Goal: Transaction & Acquisition: Register for event/course

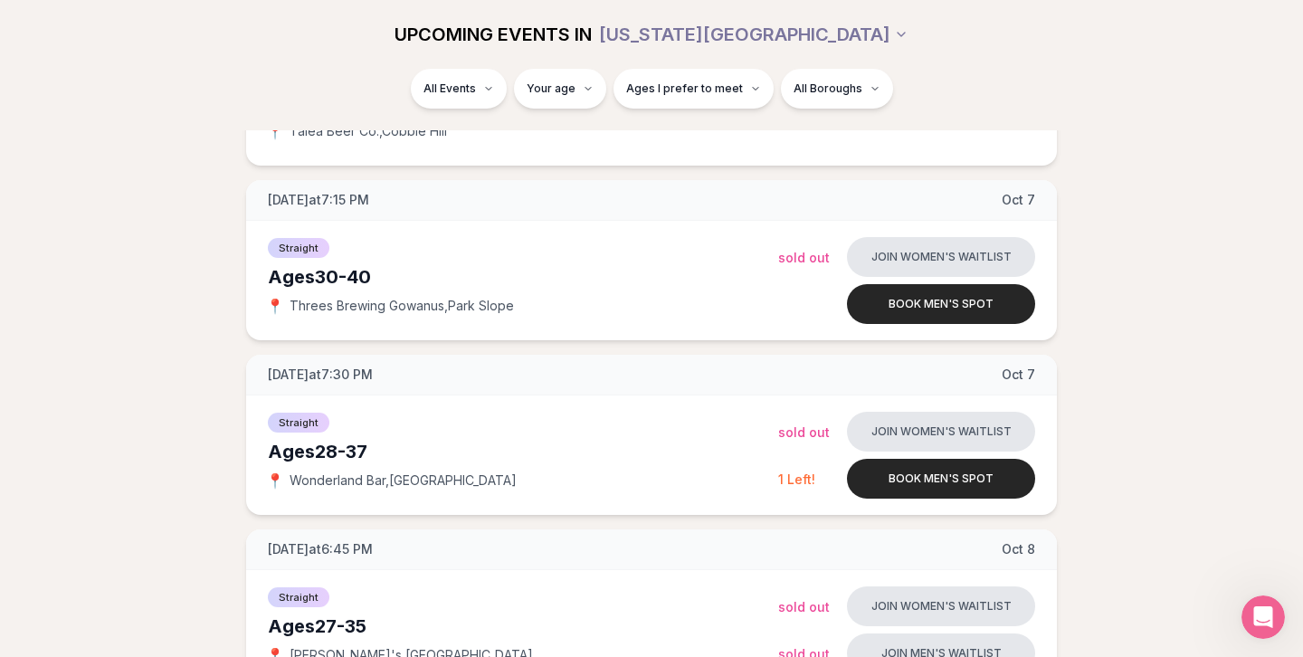
scroll to position [1942, 0]
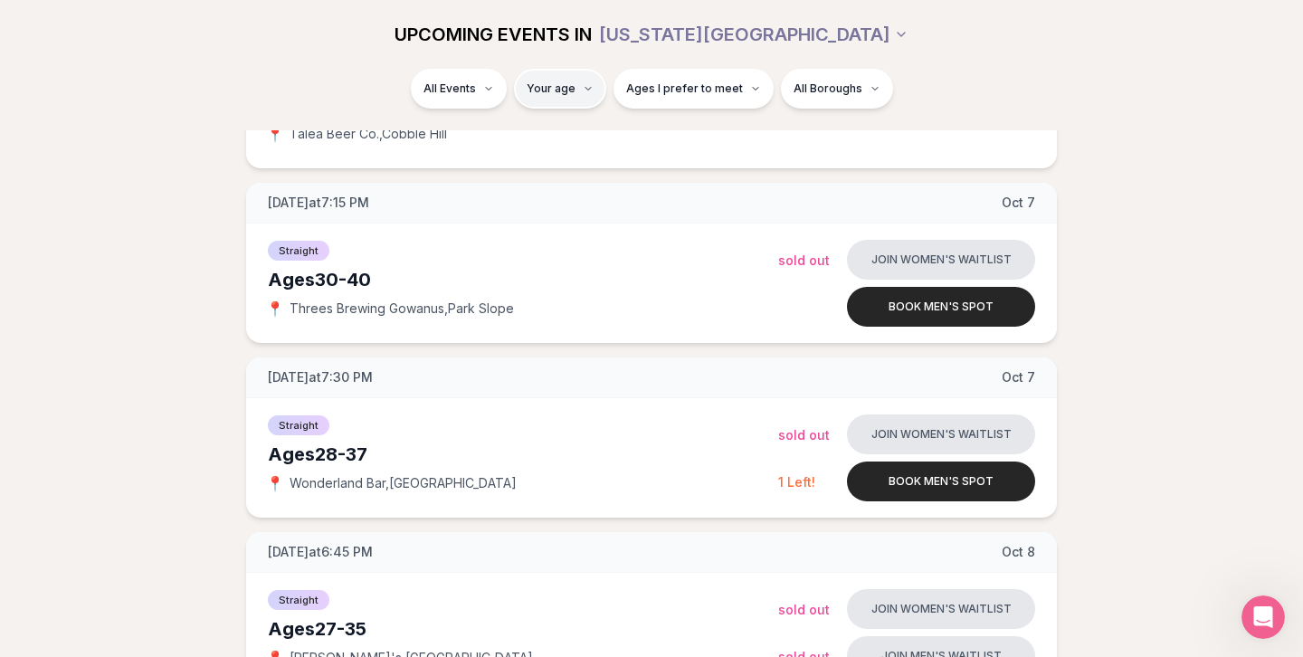
type input "**"
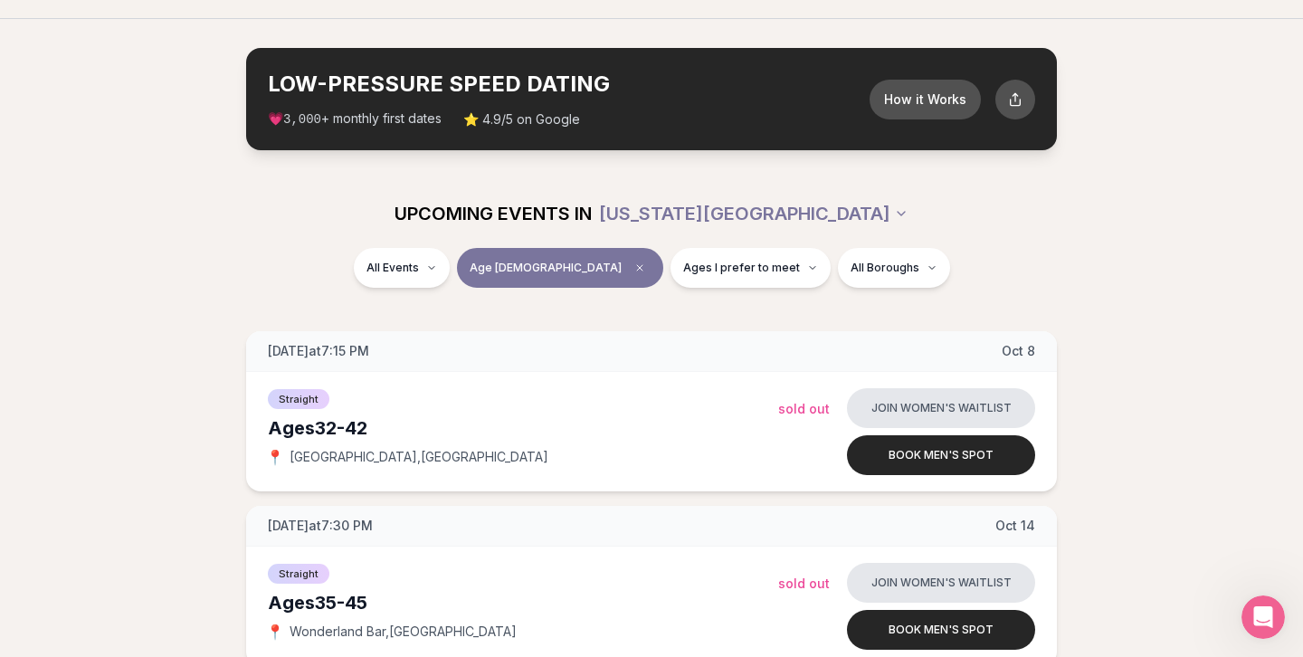
scroll to position [53, 0]
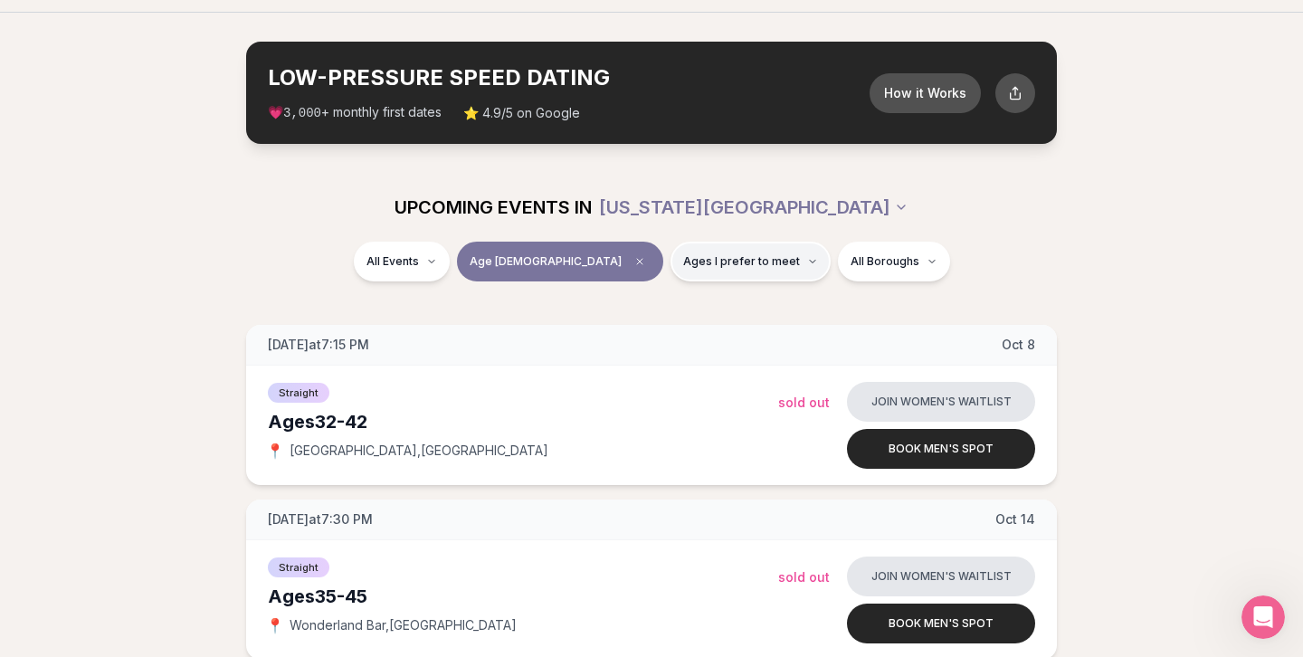
click at [683, 266] on span "Ages I prefer to meet" at bounding box center [741, 261] width 117 height 14
click at [652, 356] on span "Older than me" at bounding box center [683, 356] width 84 height 18
click at [630, 356] on button "Older than me" at bounding box center [622, 356] width 14 height 14
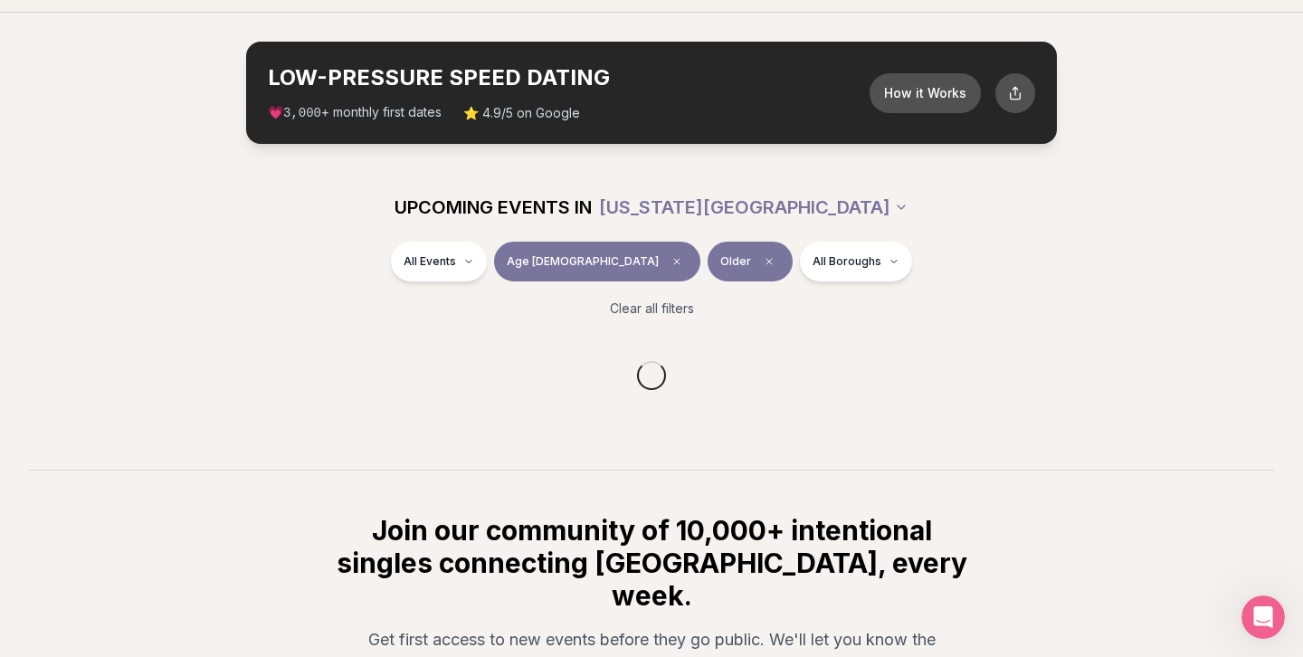
click at [566, 306] on section "UPCOMING EVENTS IN NEW YORK CITY All Events Age 44 Older All Boroughs Clear all…" at bounding box center [651, 321] width 1303 height 297
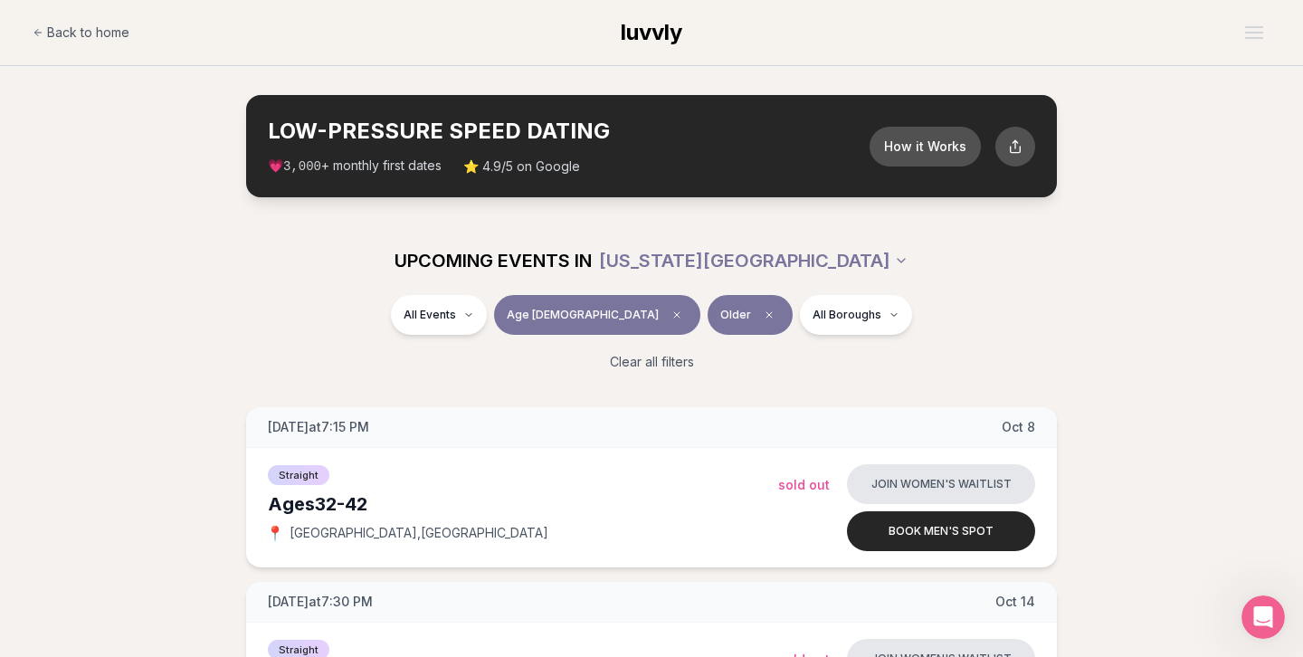
click at [649, 29] on span "luvvly" at bounding box center [652, 32] width 62 height 26
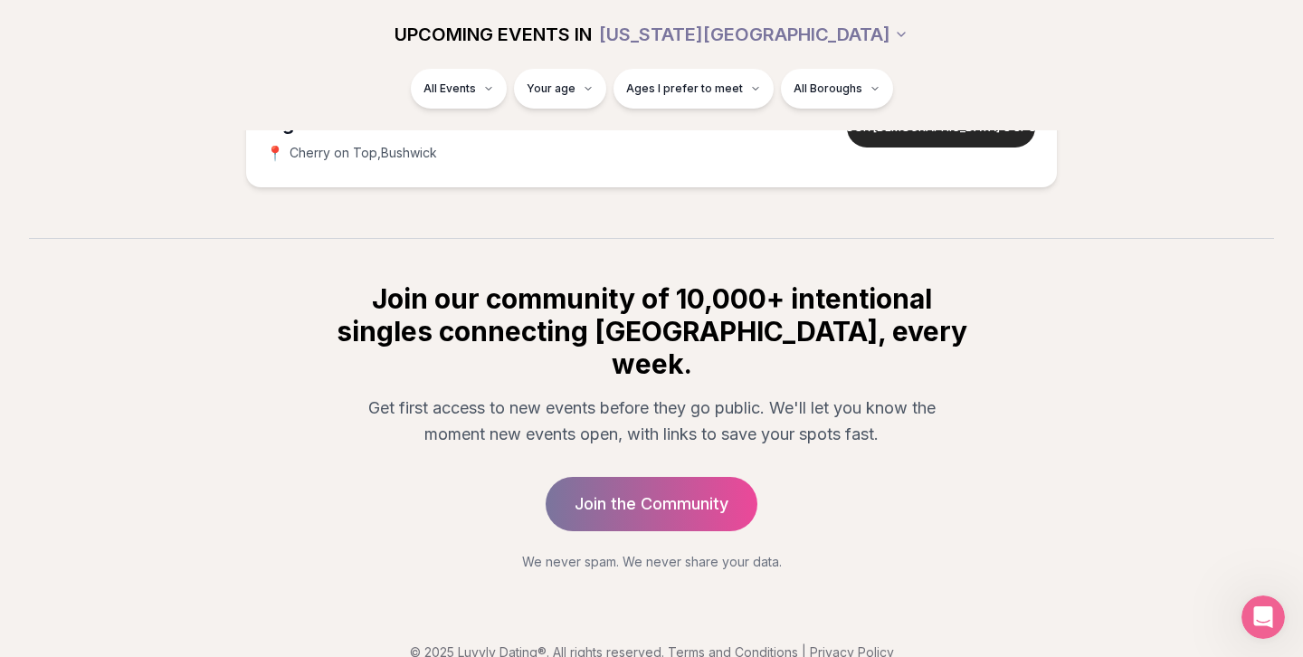
scroll to position [7301, 0]
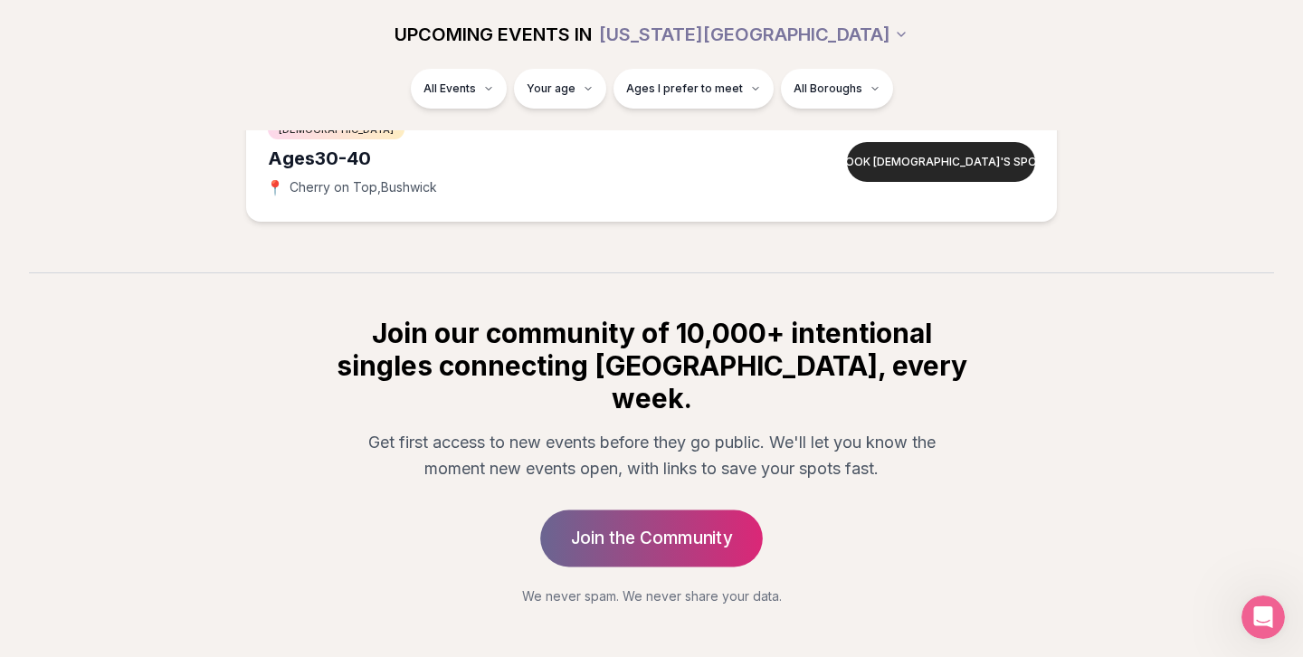
click at [610, 509] on link "Join the Community" at bounding box center [651, 537] width 223 height 57
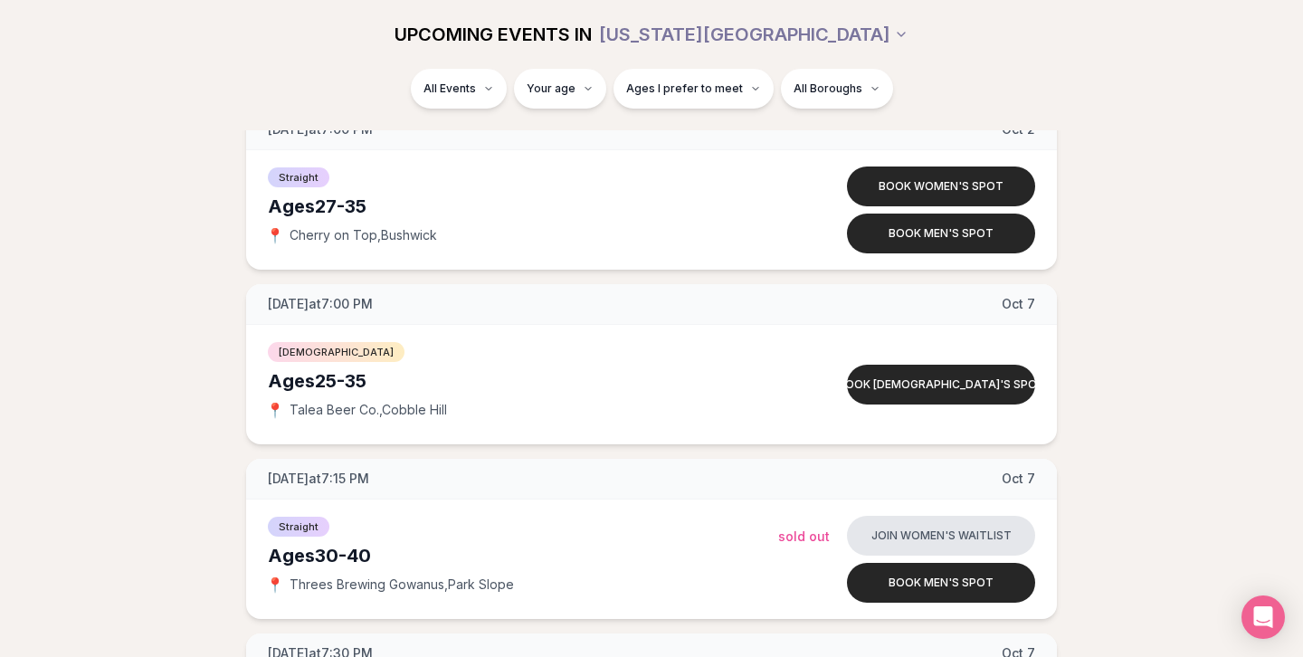
scroll to position [1683, 0]
